Goal: Information Seeking & Learning: Learn about a topic

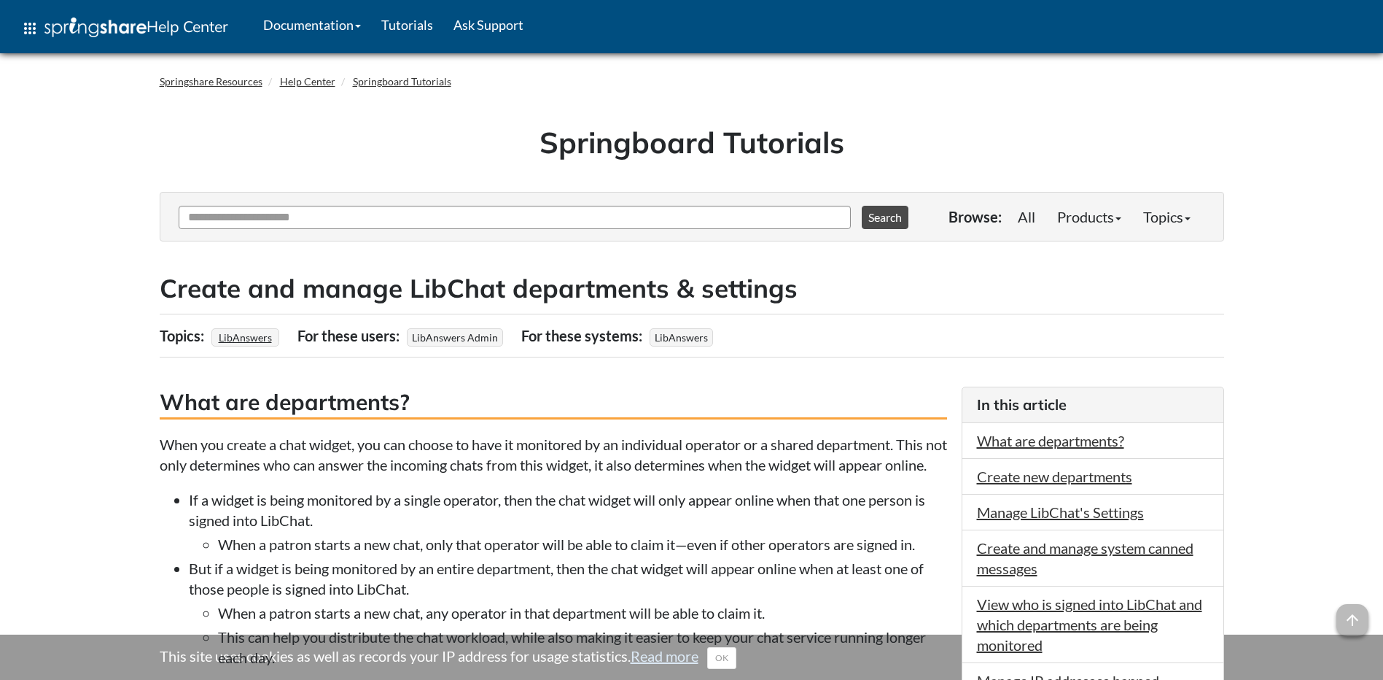
scroll to position [1218, 0]
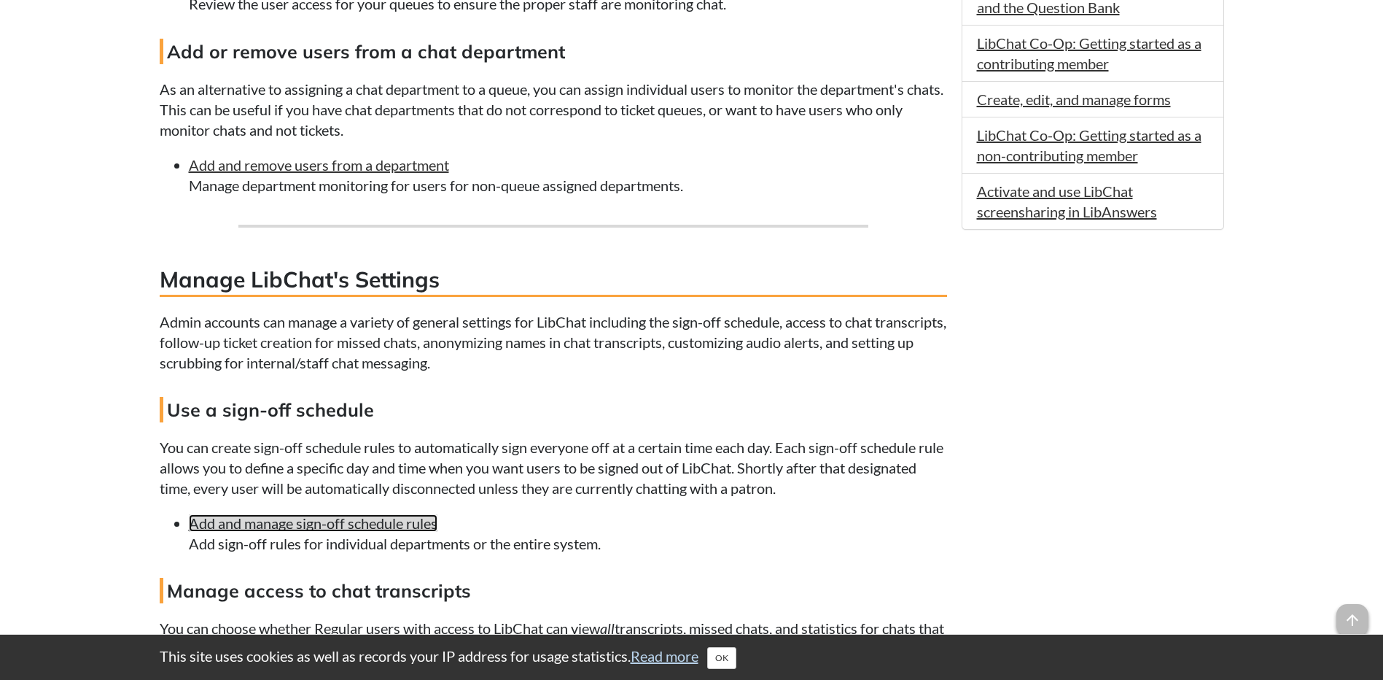
click at [413, 532] on link "Add and manage sign-off schedule rules" at bounding box center [313, 523] width 249 height 18
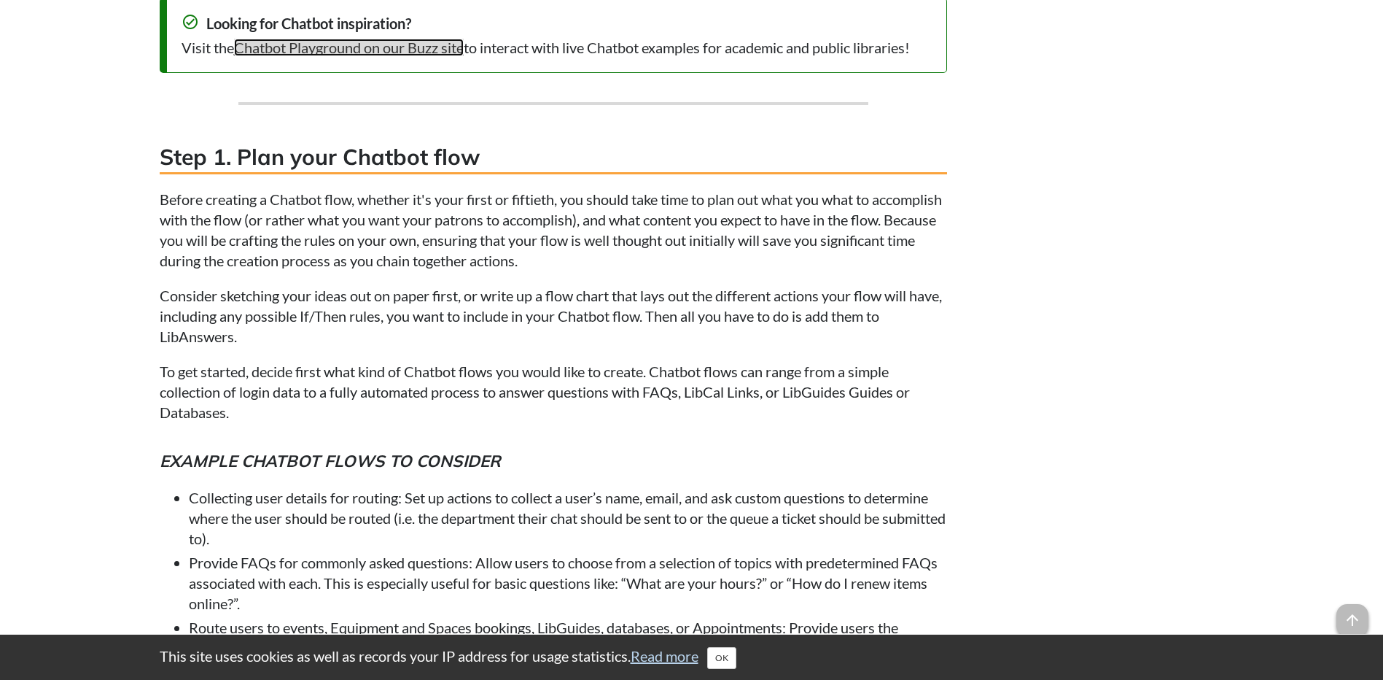
scroll to position [1499, 0]
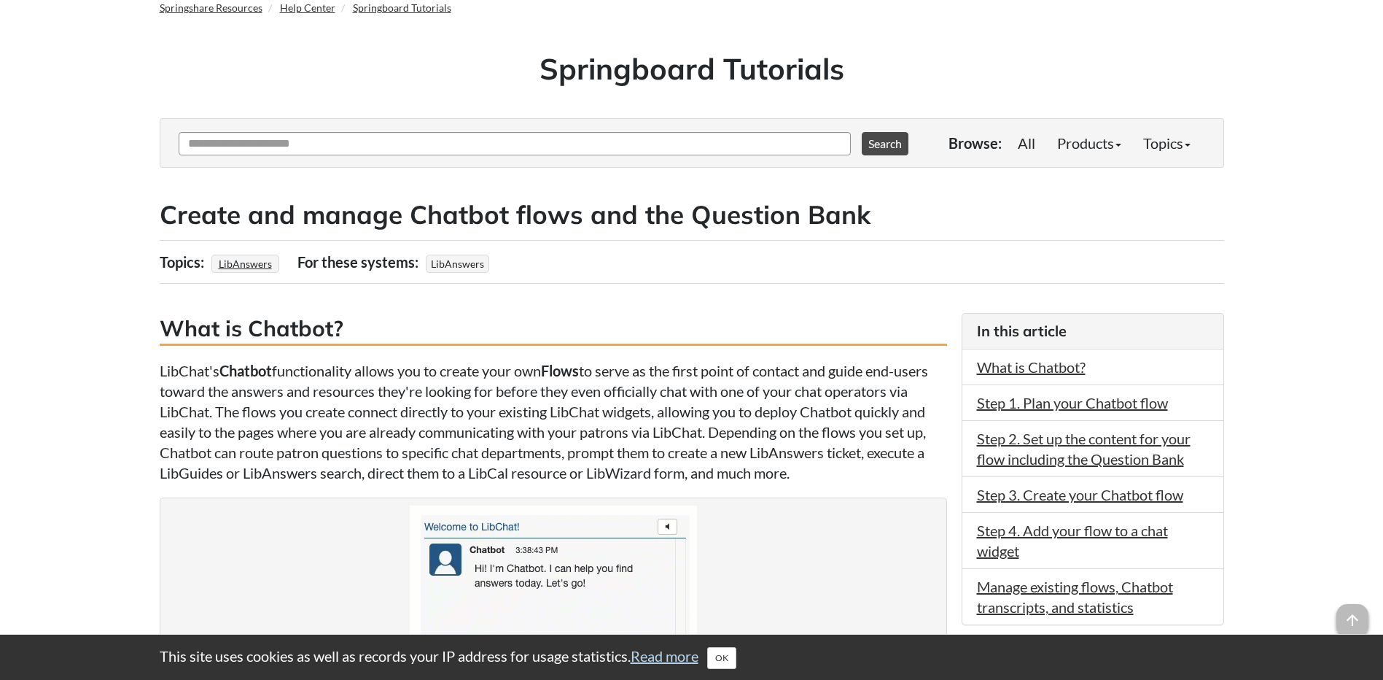
scroll to position [73, 0]
